Goal: Find specific page/section: Find specific page/section

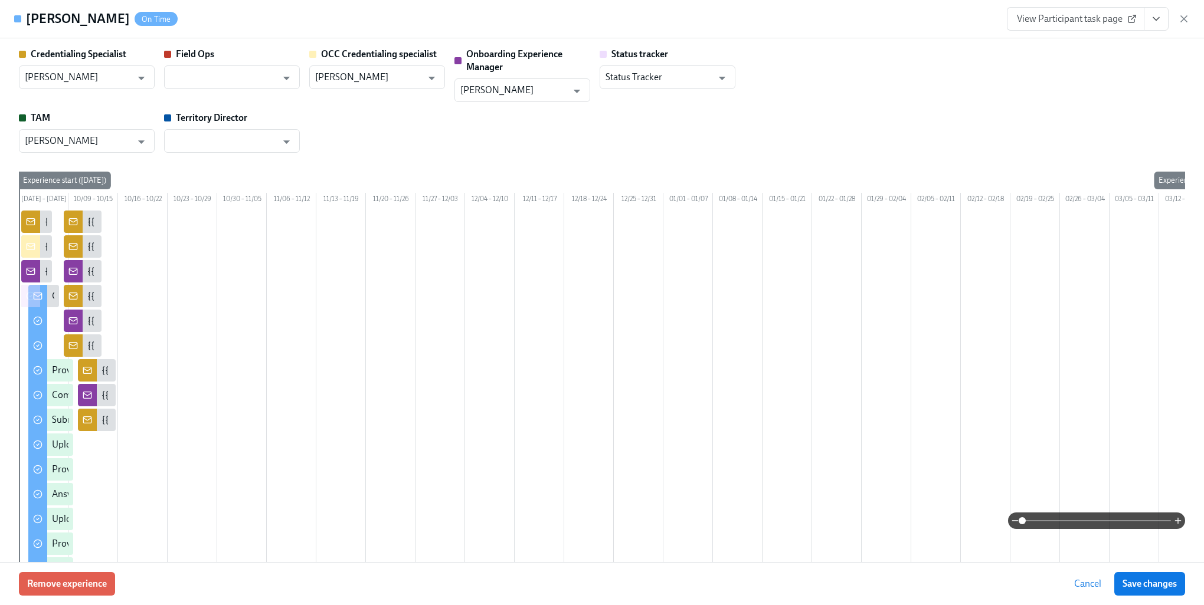
click at [1086, 586] on span "Cancel" at bounding box center [1087, 584] width 27 height 12
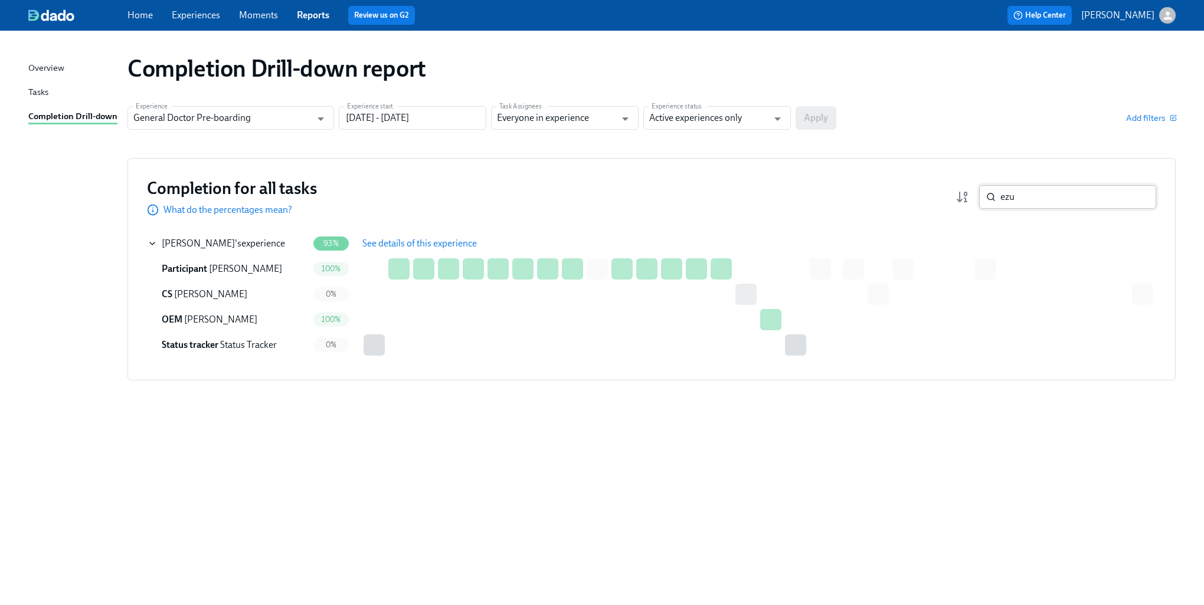
click at [1038, 200] on input "ezu" at bounding box center [1078, 197] width 156 height 24
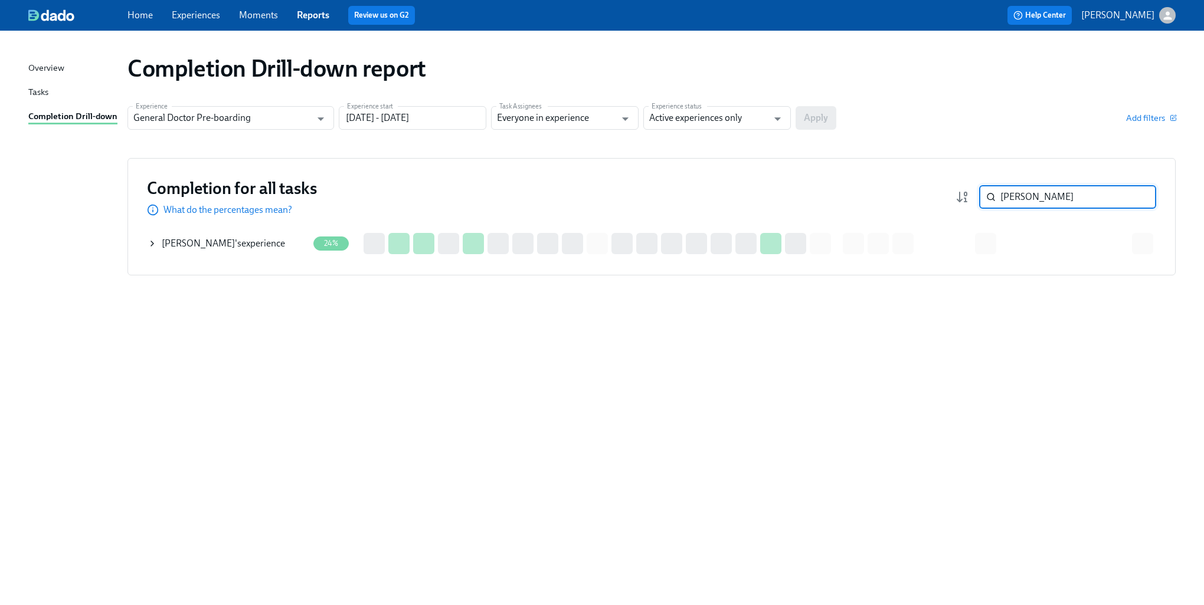
type input "[PERSON_NAME]"
click at [156, 248] on div "[PERSON_NAME] 's experience" at bounding box center [228, 244] width 160 height 24
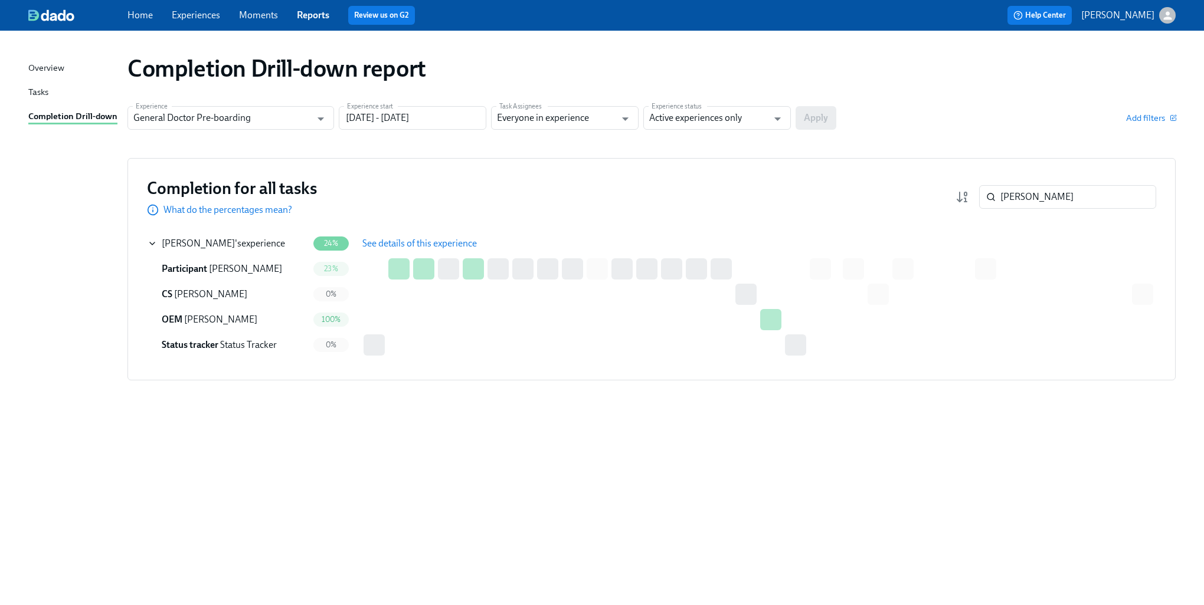
click at [455, 245] on span "See details of this experience" at bounding box center [419, 244] width 114 height 12
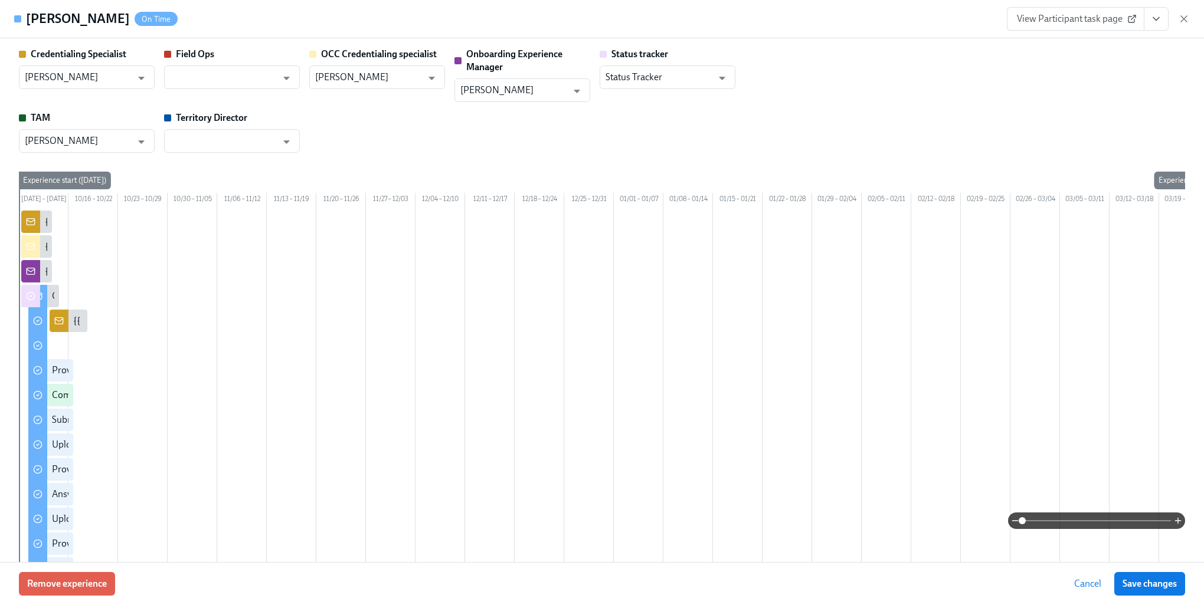
click at [1079, 585] on span "Cancel" at bounding box center [1087, 584] width 27 height 12
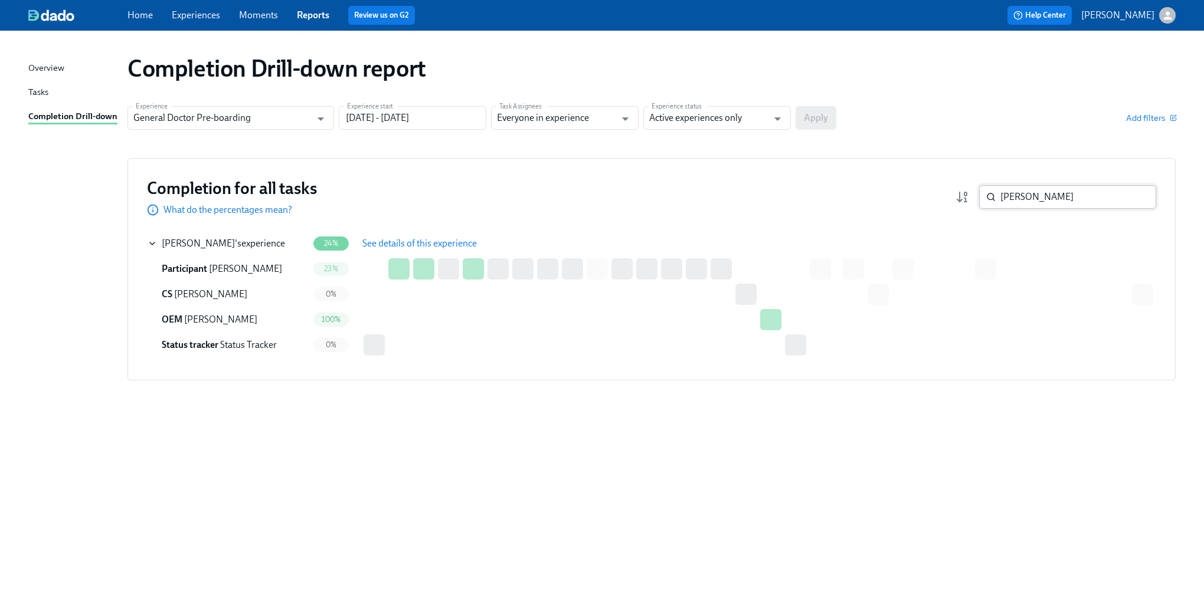
click at [1048, 194] on input "[PERSON_NAME]" at bounding box center [1078, 197] width 156 height 24
